Goal: Task Accomplishment & Management: Use online tool/utility

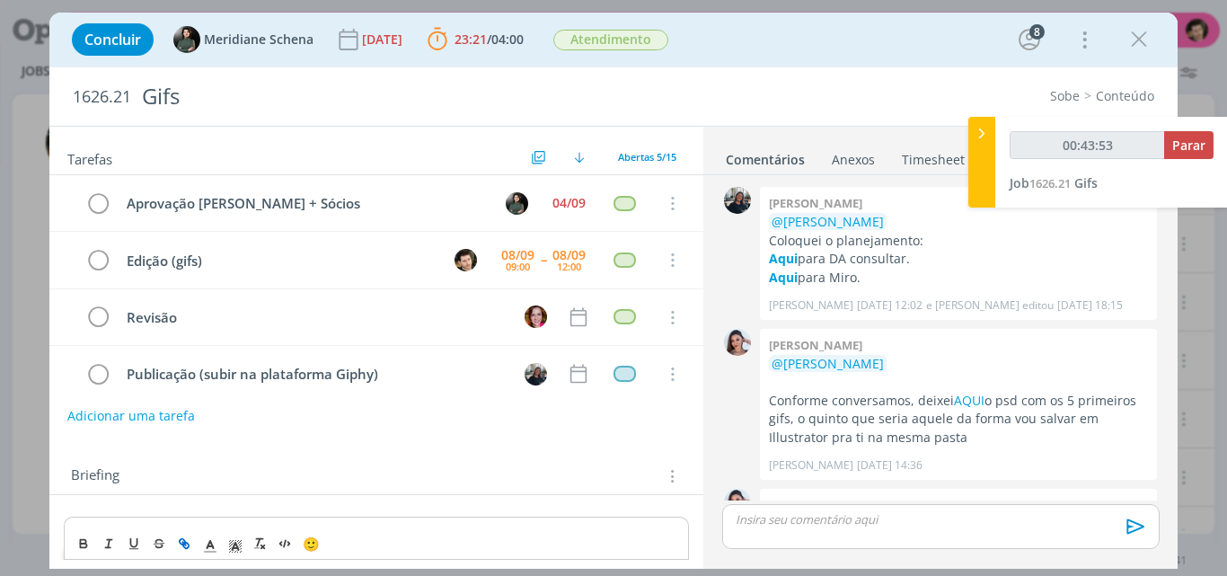
scroll to position [998, 0]
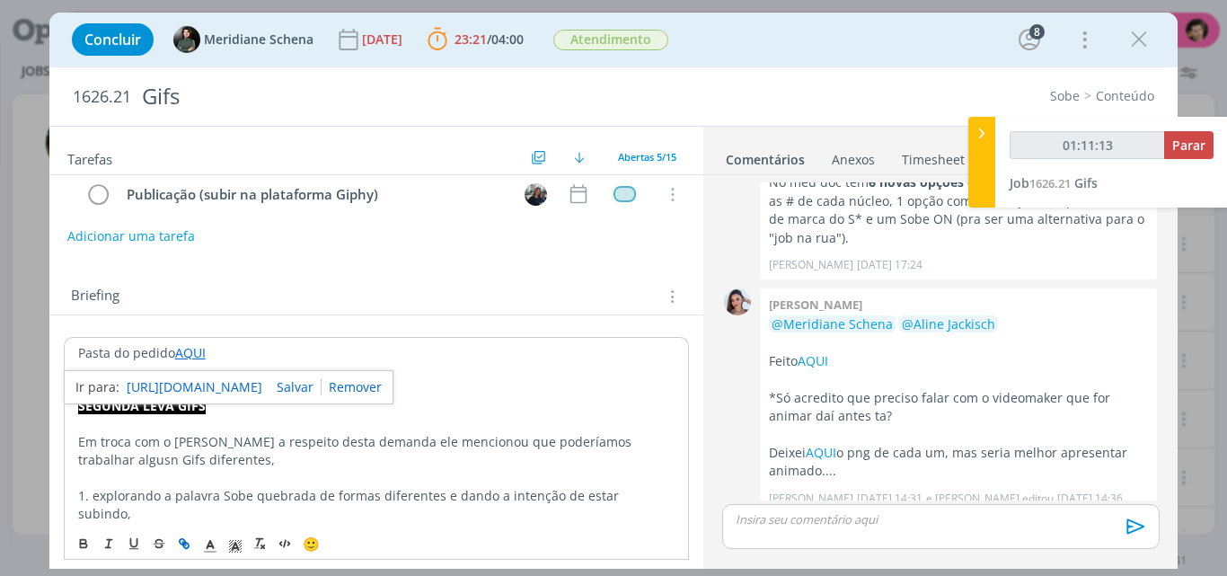
type input "01:12:13"
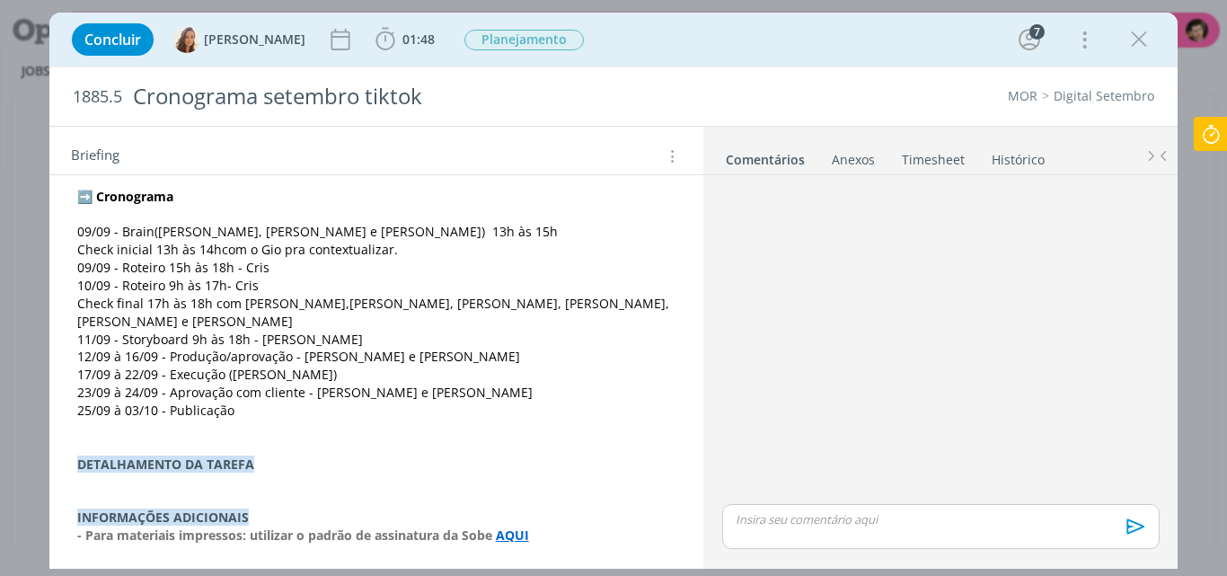
scroll to position [898, 0]
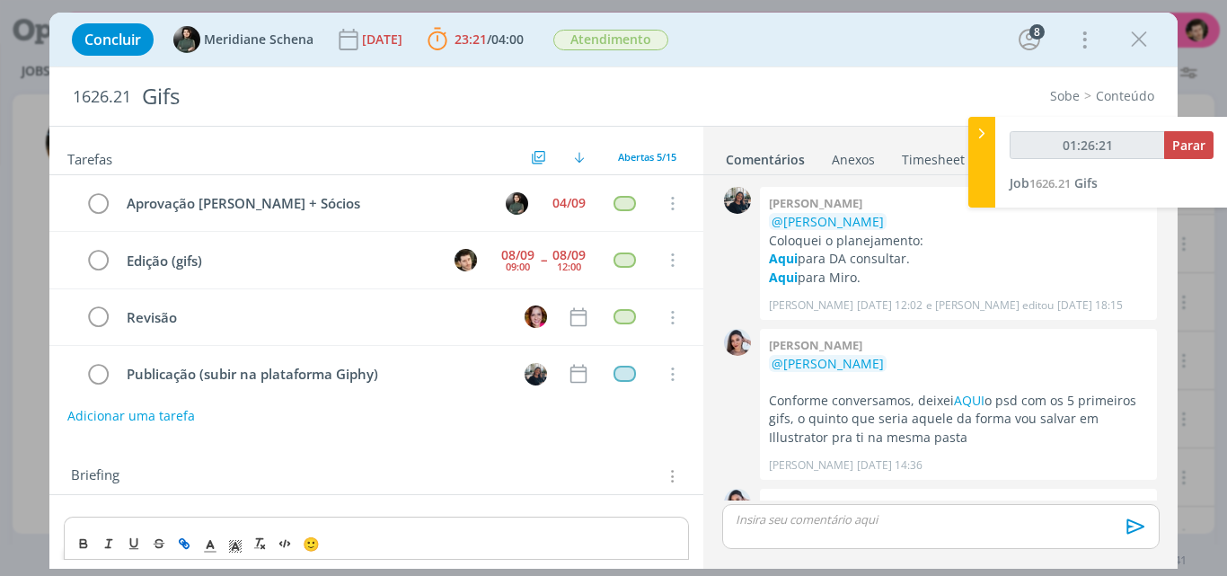
scroll to position [998, 0]
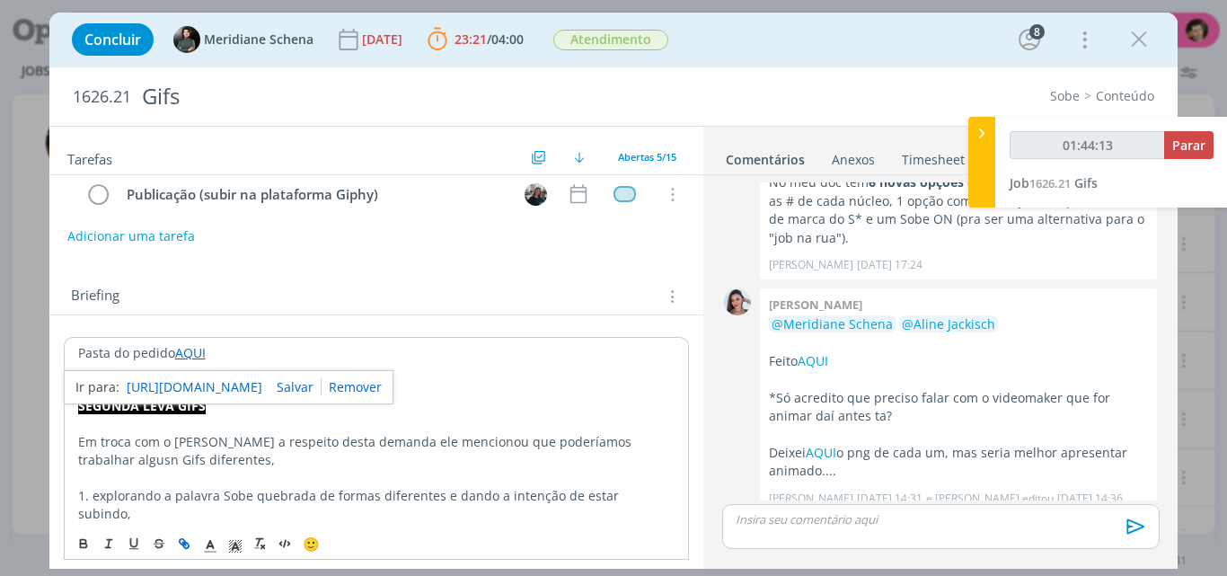
type input "01:45:13"
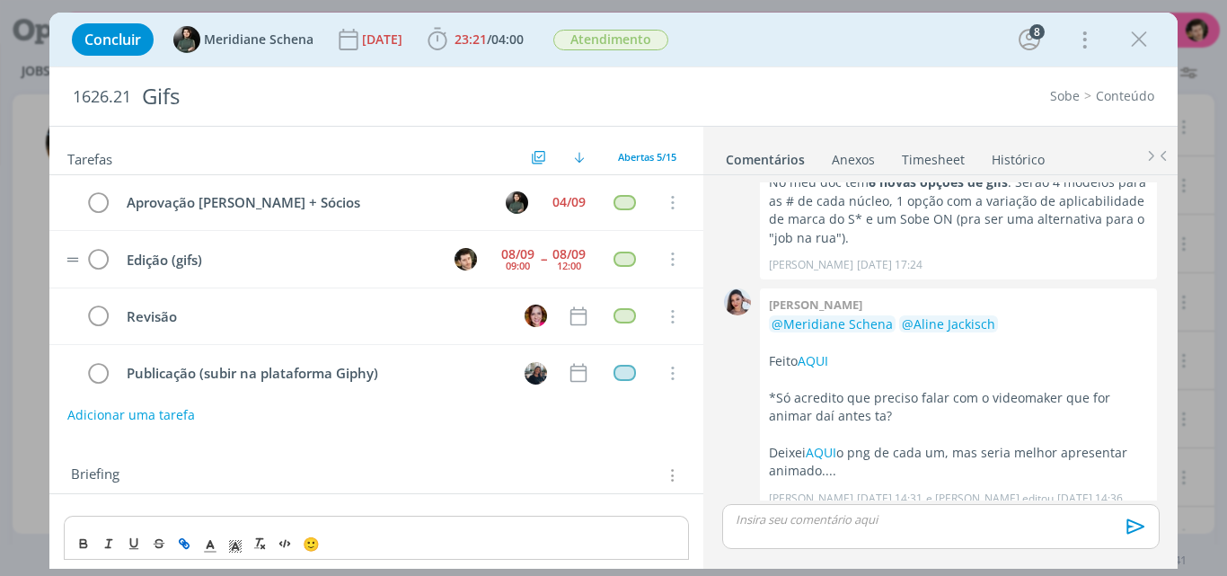
scroll to position [0, 0]
click at [1140, 43] on icon "dialog" at bounding box center [1138, 39] width 27 height 27
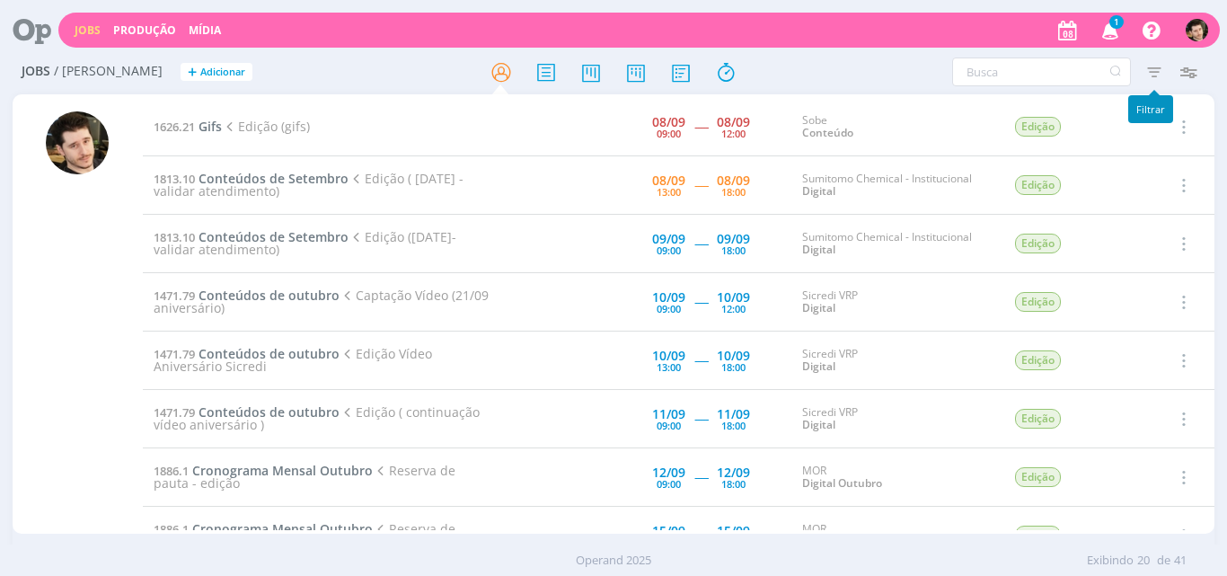
click at [1116, 37] on icon "button" at bounding box center [1110, 29] width 31 height 31
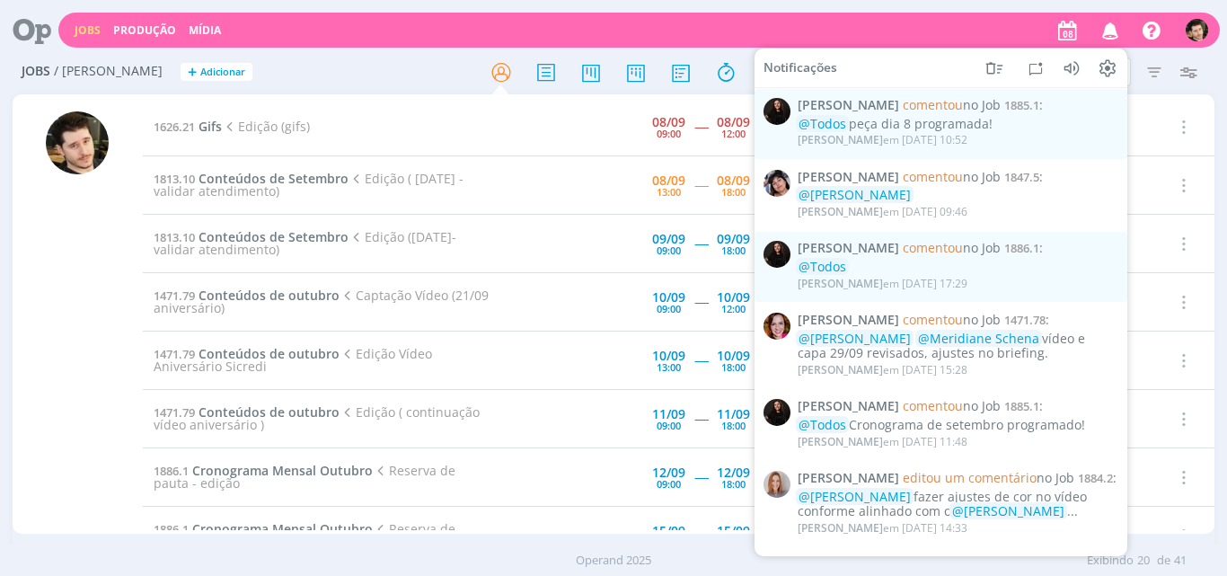
click at [1114, 37] on icon "button" at bounding box center [1110, 29] width 31 height 31
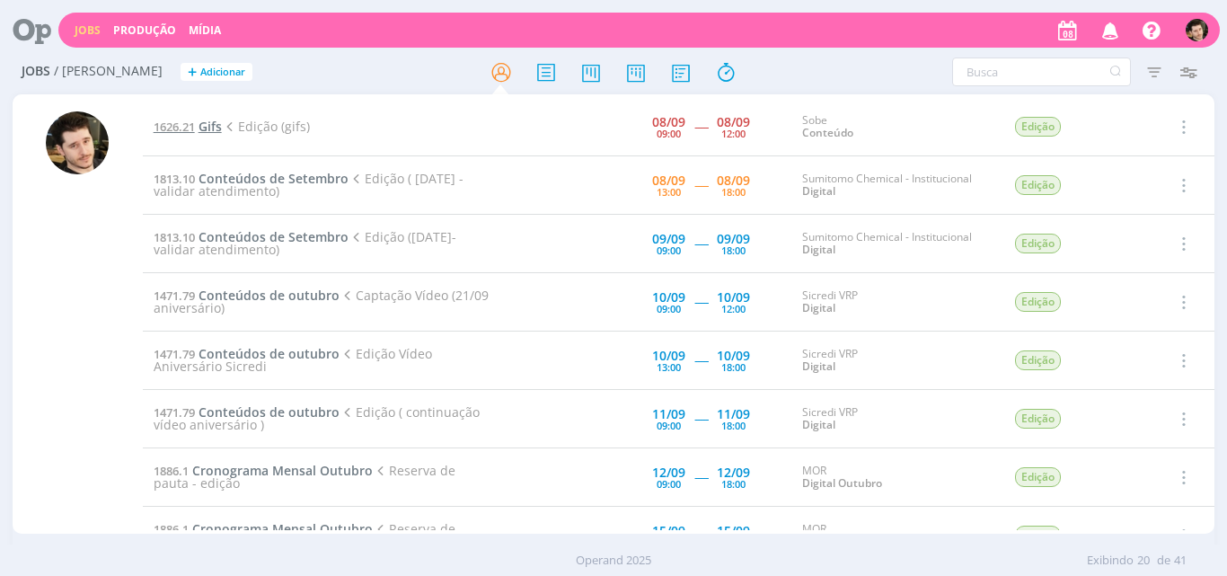
click at [216, 126] on span "Gifs" at bounding box center [209, 126] width 23 height 17
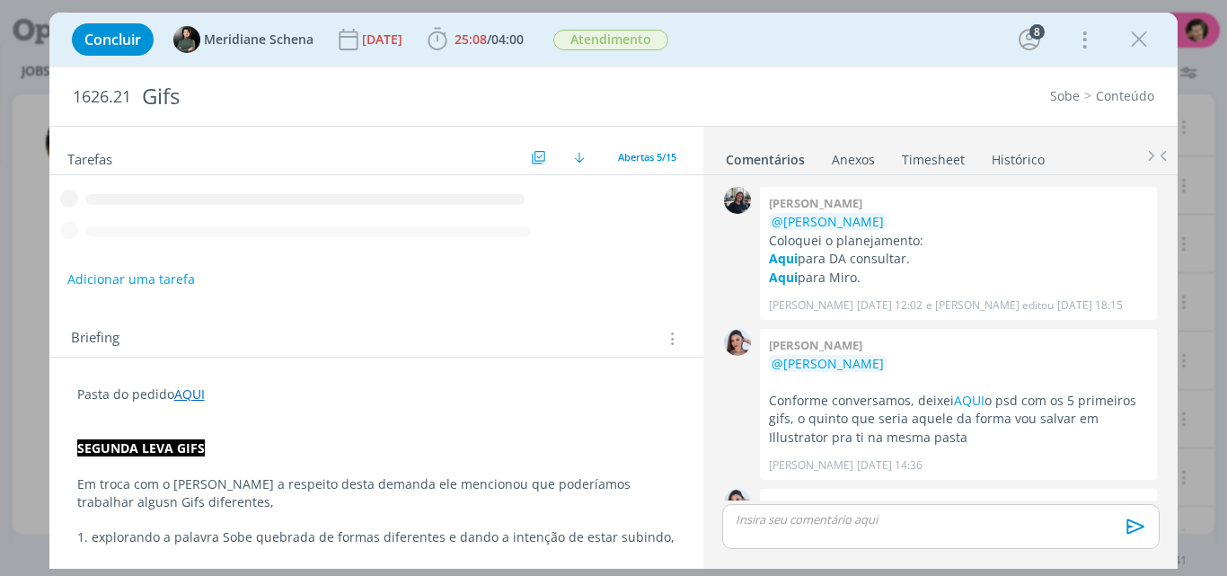
scroll to position [998, 0]
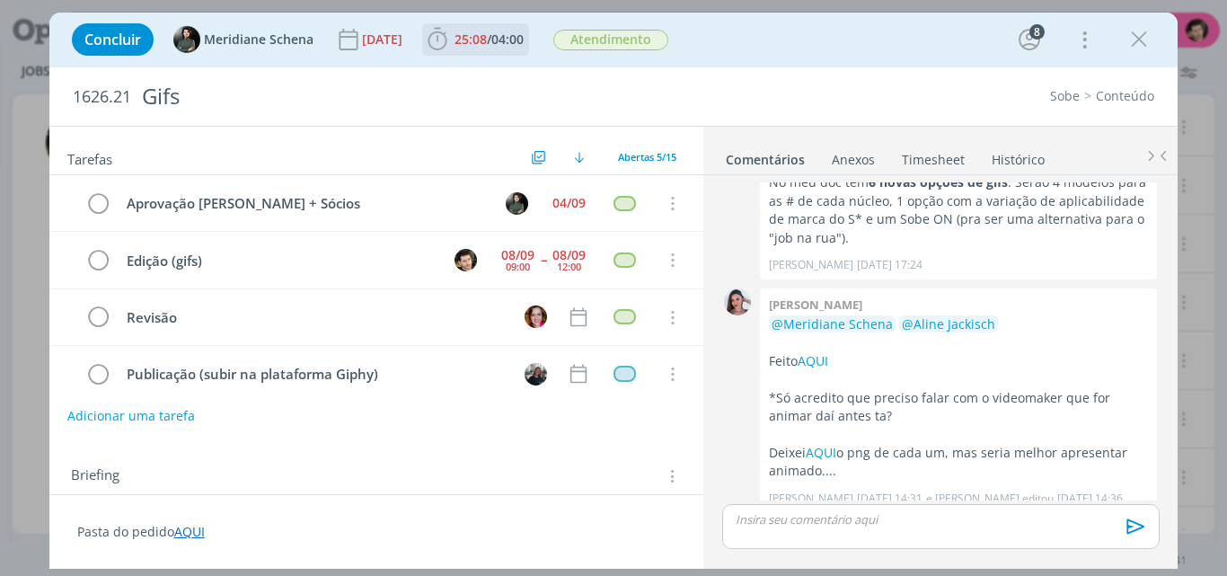
click at [446, 39] on icon "dialog" at bounding box center [436, 39] width 19 height 22
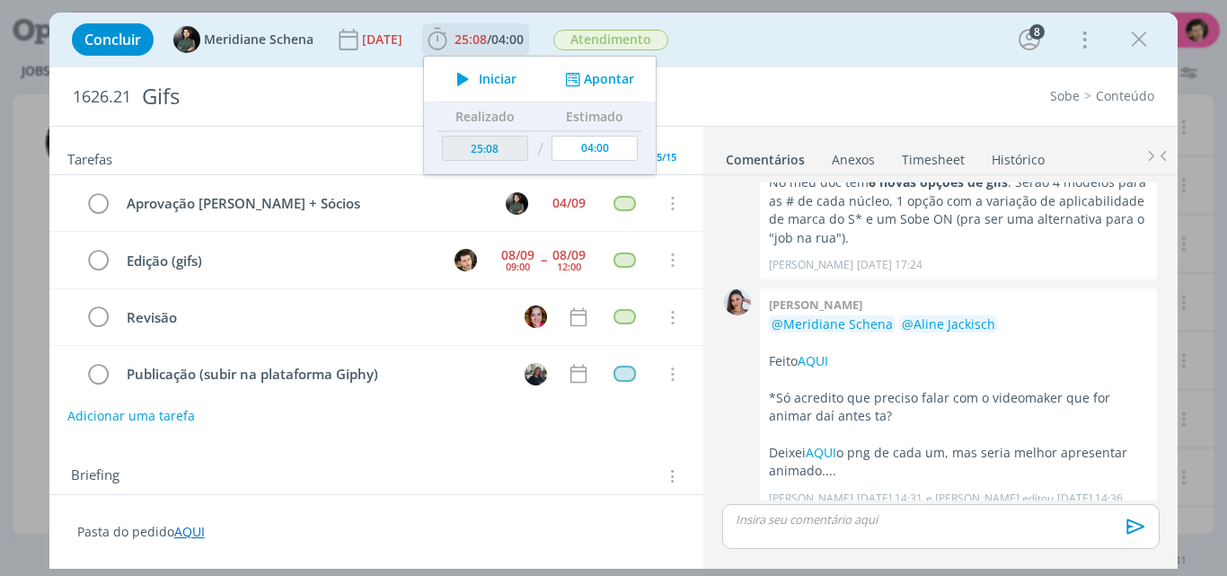
click at [479, 80] on icon "dialog" at bounding box center [462, 78] width 31 height 23
click at [933, 155] on link "Timesheet" at bounding box center [933, 156] width 65 height 26
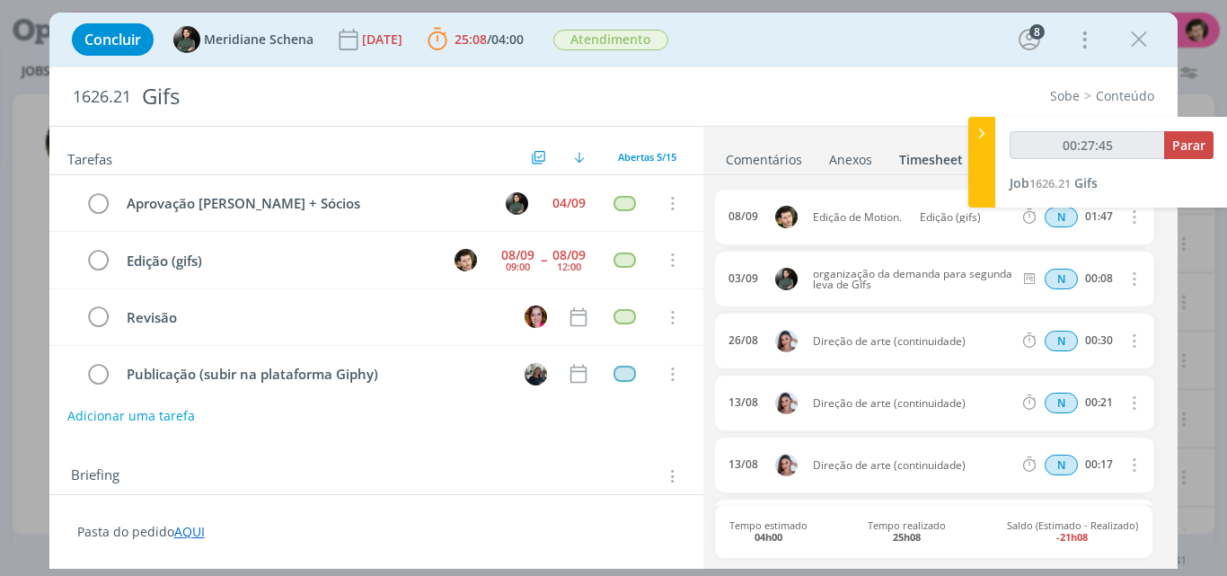
type input "00:28:45"
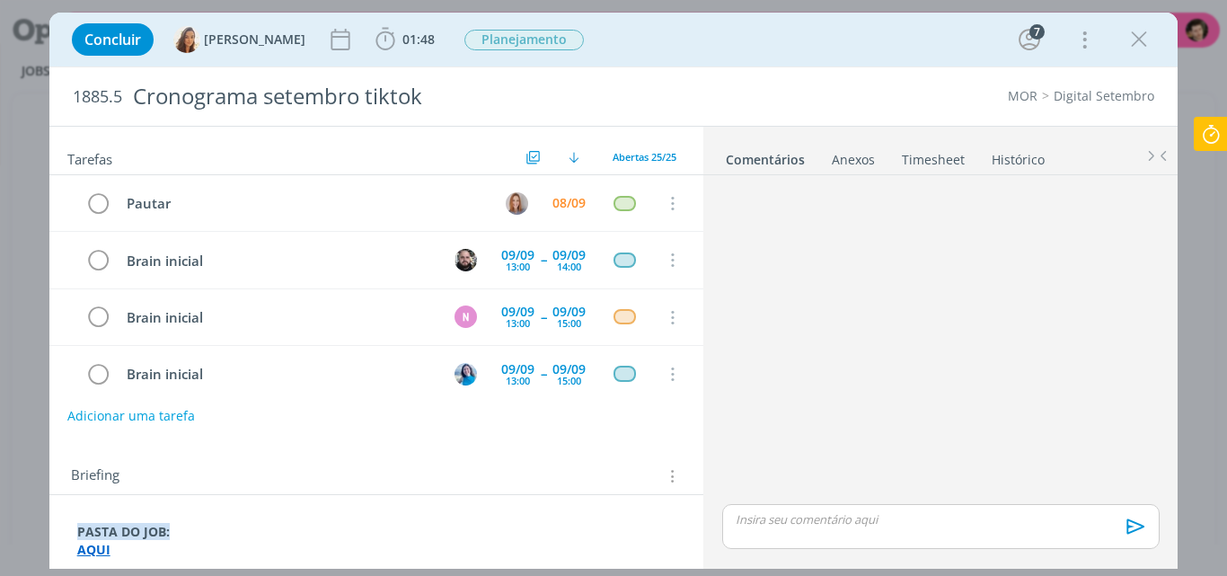
scroll to position [1251, 0]
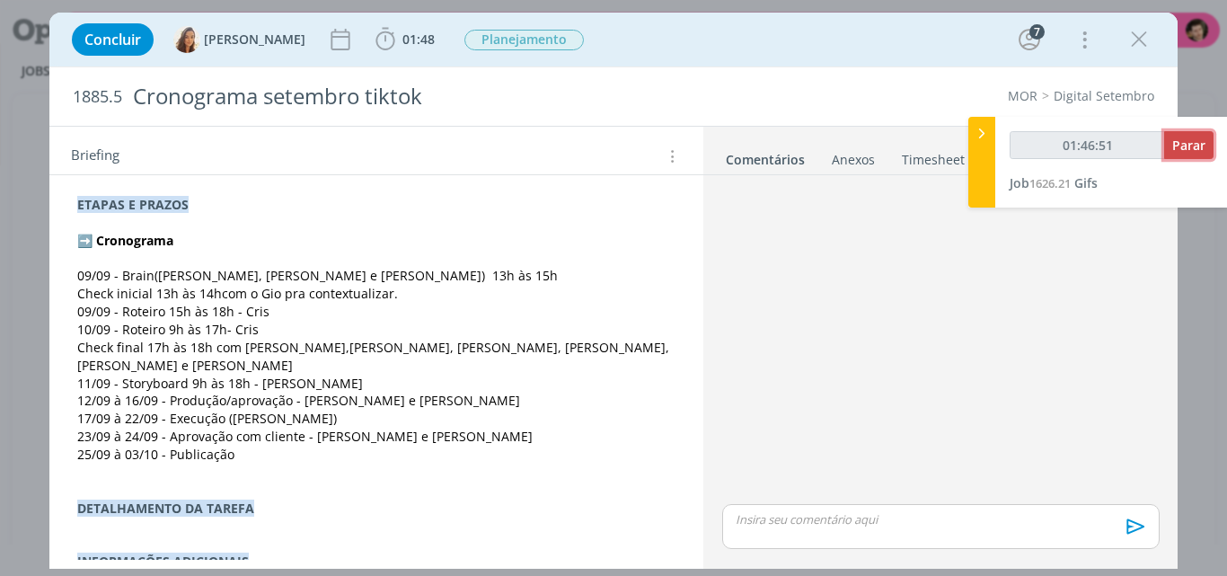
click at [1187, 148] on span "Parar" at bounding box center [1188, 144] width 33 height 17
type input "01:47:00"
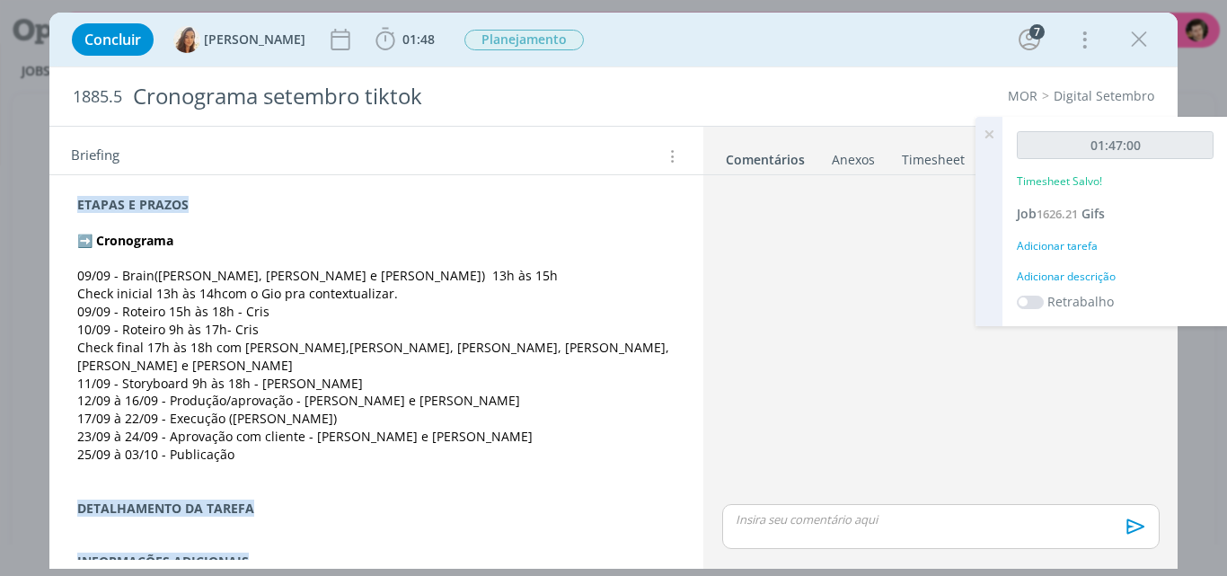
click at [1068, 242] on div "Adicionar tarefa" at bounding box center [1114, 246] width 197 height 16
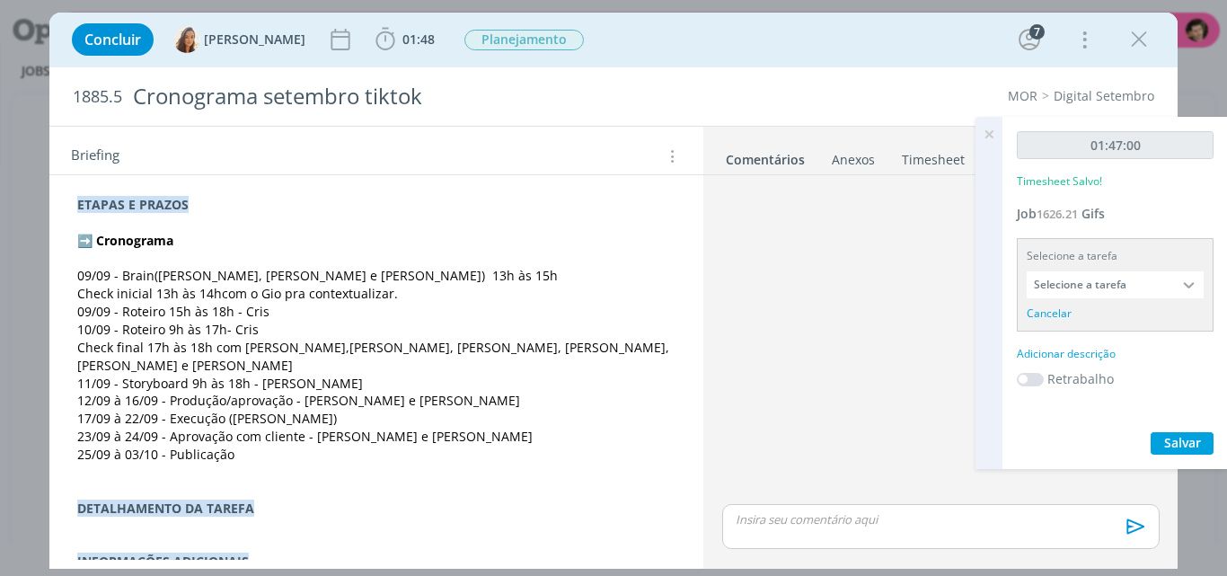
click at [1097, 283] on input "Selecione a tarefa" at bounding box center [1114, 284] width 177 height 27
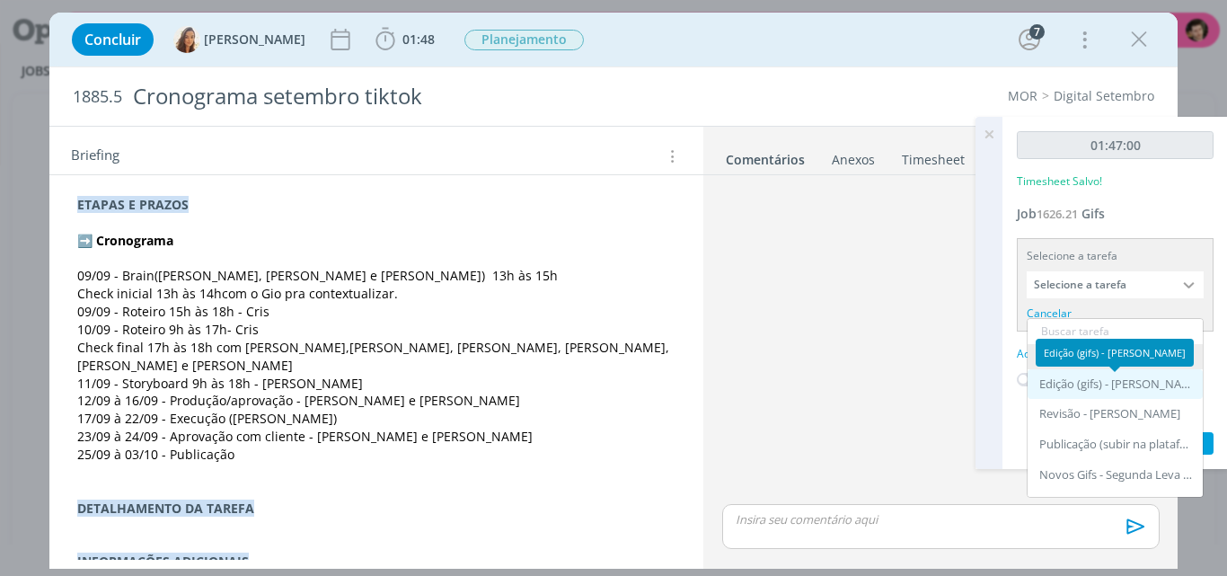
click at [1109, 377] on div "Edição (gifs) - Vinícius Marques" at bounding box center [1116, 384] width 155 height 14
type input "Edição (gifs)"
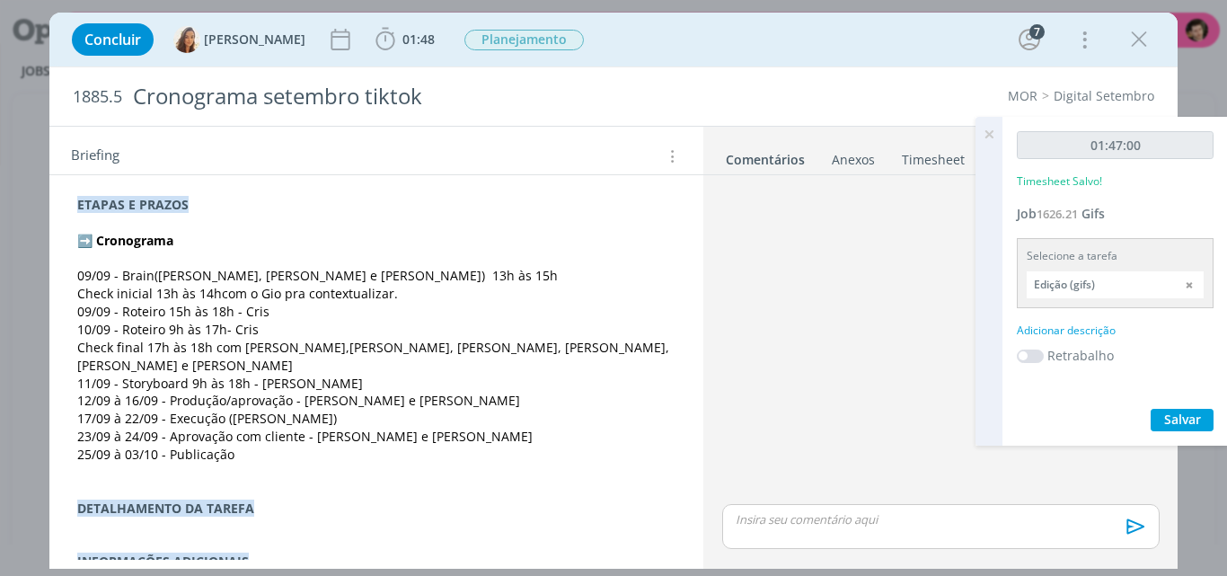
click at [1091, 353] on label "Retrabalho" at bounding box center [1080, 355] width 66 height 19
click at [1095, 330] on div "Adicionar descrição" at bounding box center [1114, 330] width 197 height 16
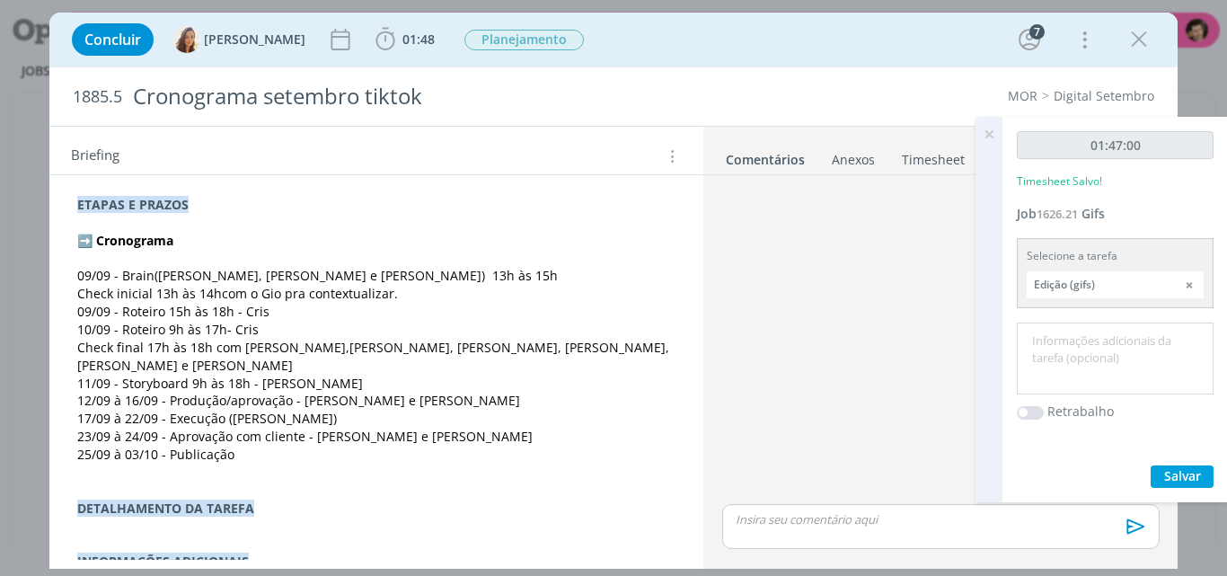
click at [1078, 377] on textarea at bounding box center [1115, 359] width 188 height 64
type textarea "A"
drag, startPoint x: 1088, startPoint y: 342, endPoint x: 1151, endPoint y: 351, distance: 63.5
click at [1151, 351] on textarea "Edição de GIFs." at bounding box center [1115, 359] width 188 height 64
type textarea "Edição de Motion."
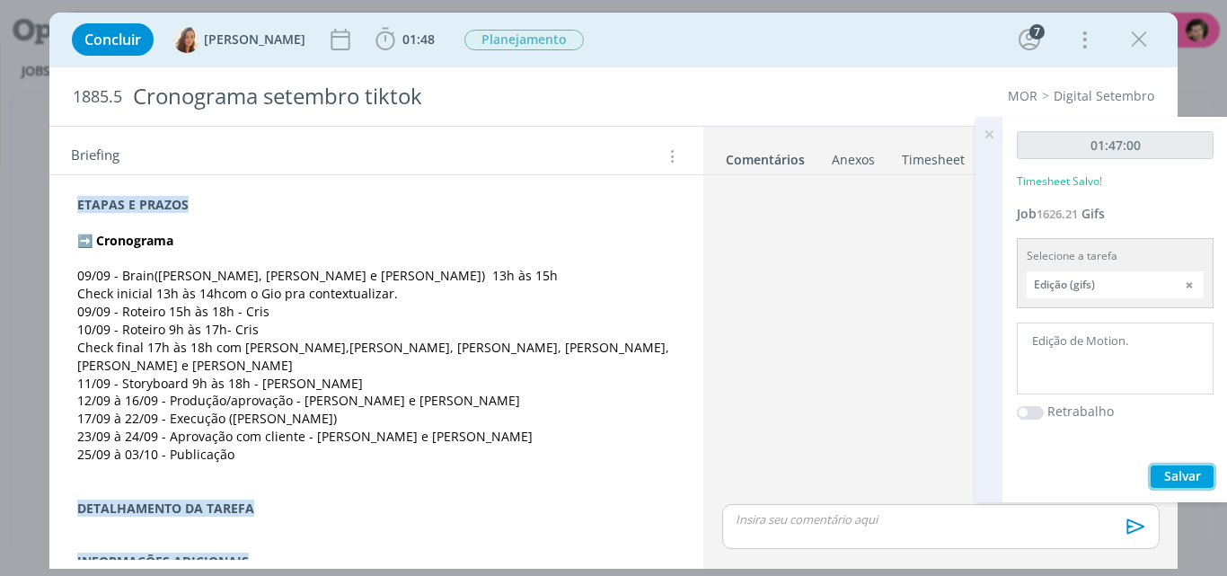
click at [1164, 477] on span "Salvar" at bounding box center [1182, 475] width 37 height 17
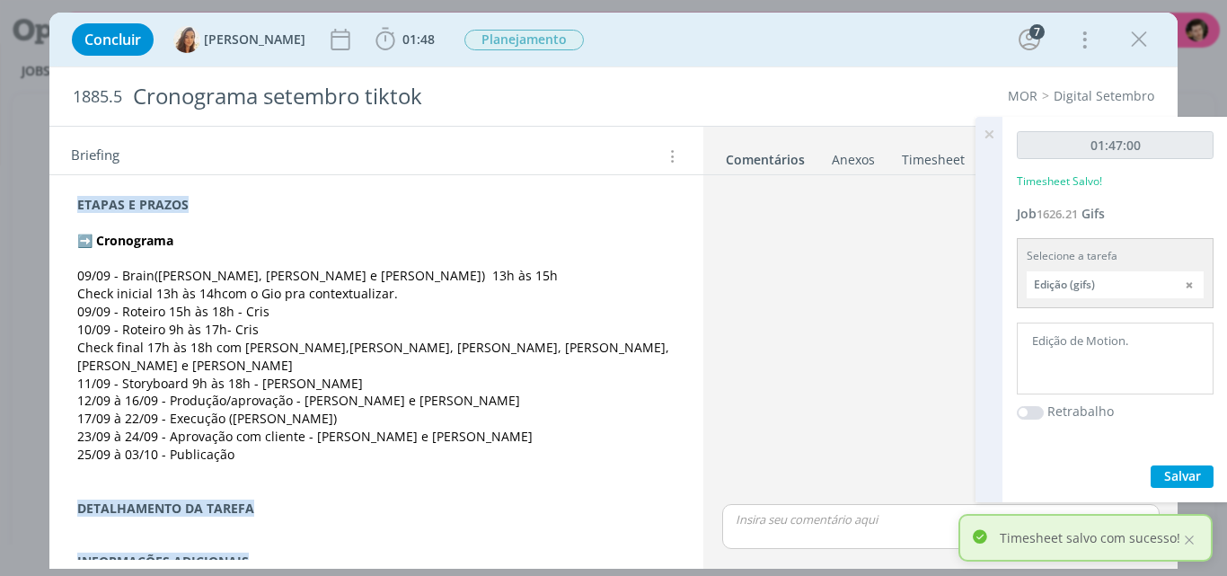
click at [987, 133] on icon at bounding box center [988, 134] width 32 height 35
